Goal: Information Seeking & Learning: Learn about a topic

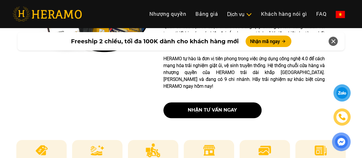
scroll to position [258, 0]
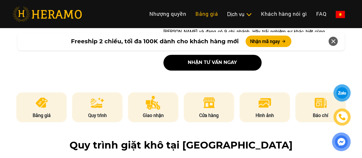
click at [191, 13] on link "Bảng giá" at bounding box center [207, 14] width 32 height 12
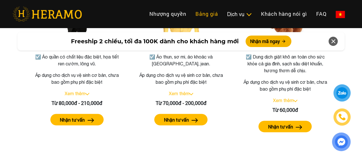
scroll to position [1141, 0]
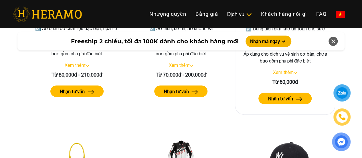
click at [291, 70] on link "Xem thêm" at bounding box center [283, 72] width 21 height 5
click at [291, 70] on link "Thu gọn" at bounding box center [283, 72] width 16 height 5
click at [290, 78] on div "Từ 60,000đ" at bounding box center [285, 82] width 90 height 8
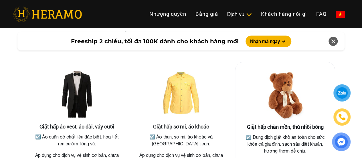
scroll to position [1027, 0]
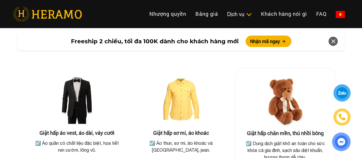
click at [277, 130] on h3 "Giặt hấp chăn mền, thú nhồi bông" at bounding box center [285, 133] width 90 height 6
click at [278, 99] on img at bounding box center [285, 101] width 57 height 57
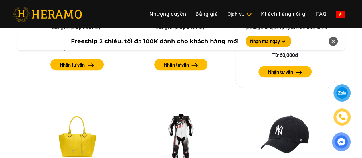
scroll to position [1170, 0]
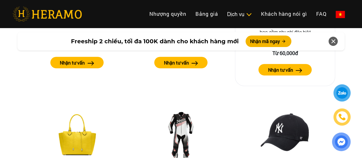
click at [289, 66] on label "Nhận tư vấn" at bounding box center [280, 69] width 25 height 7
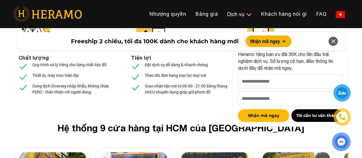
scroll to position [2143, 0]
